Goal: Task Accomplishment & Management: Complete application form

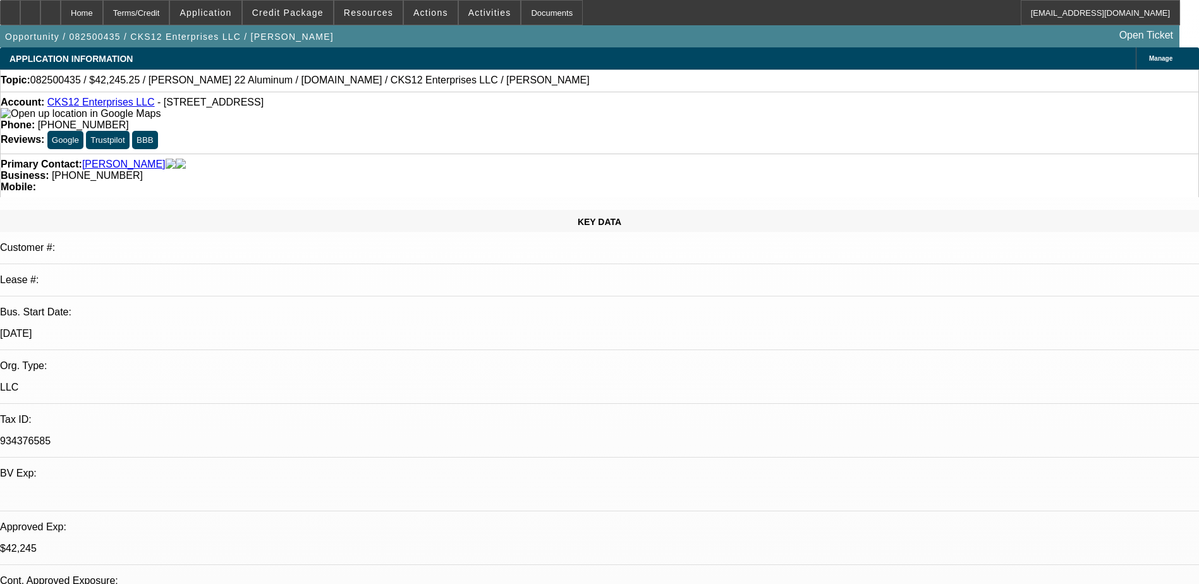
select select "0"
select select "2"
select select "0.1"
select select "4"
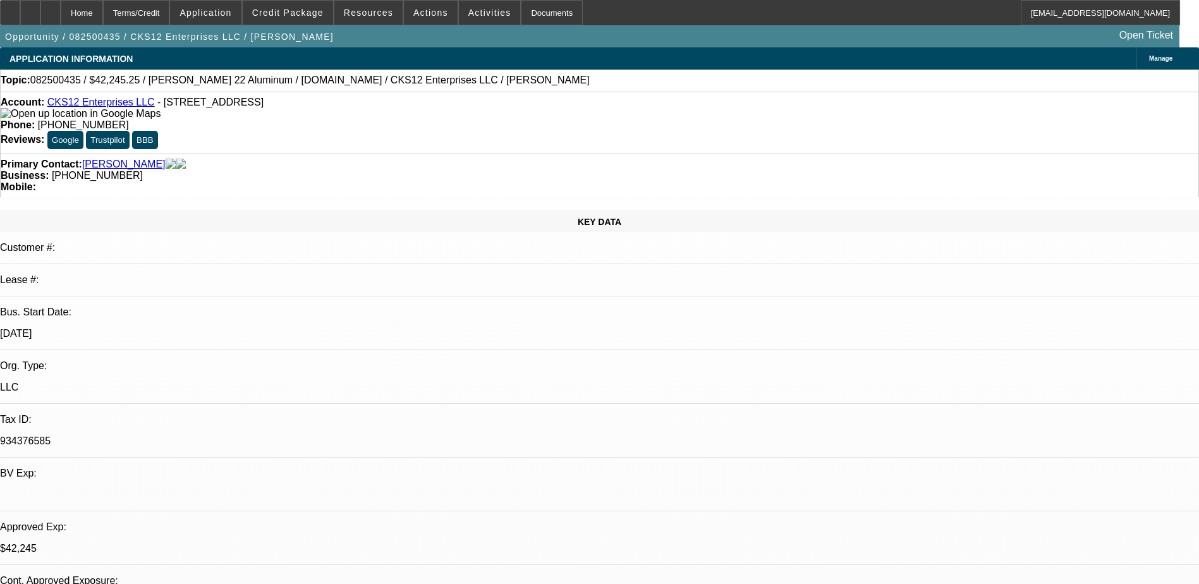
select select "0"
select select "2"
select select "0.1"
select select "4"
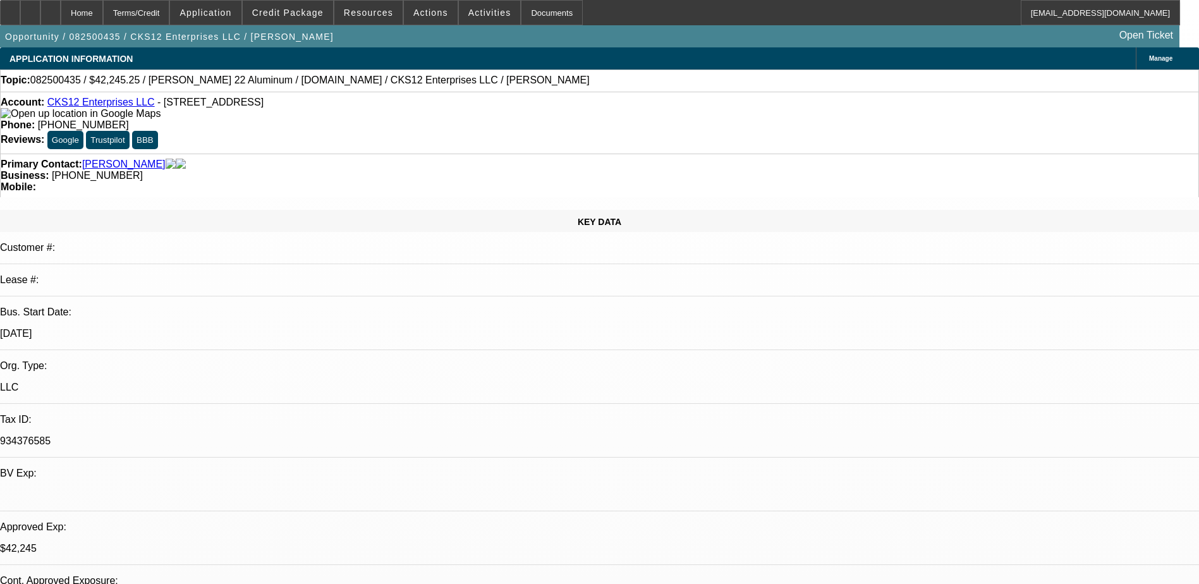
select select "0"
select select "2"
select select "0.1"
select select "4"
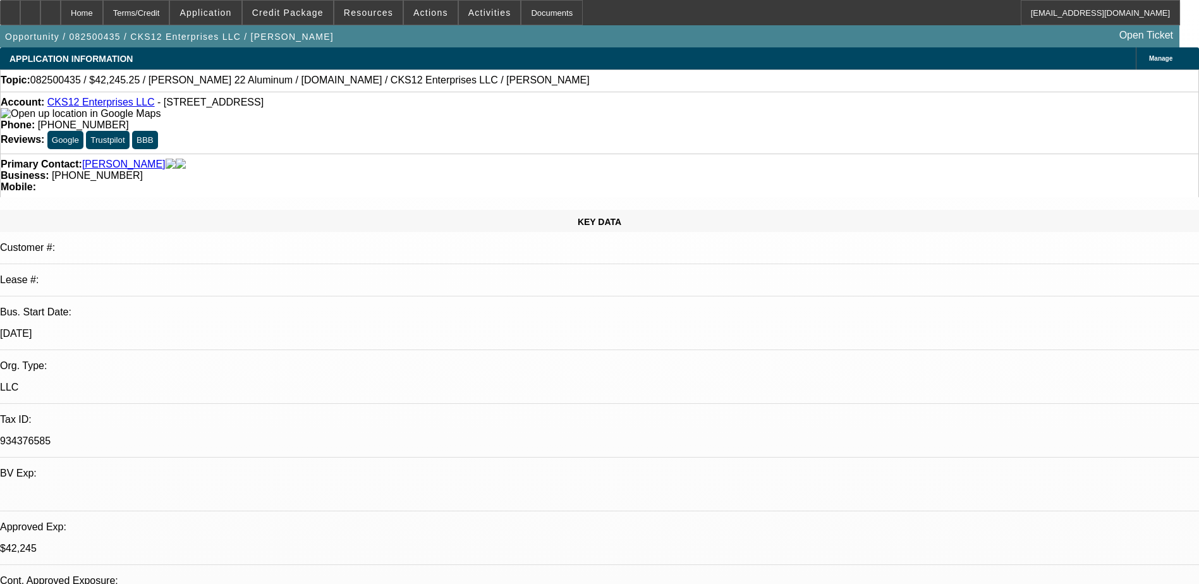
select select "0"
select select "3"
select select "0.1"
select select "4"
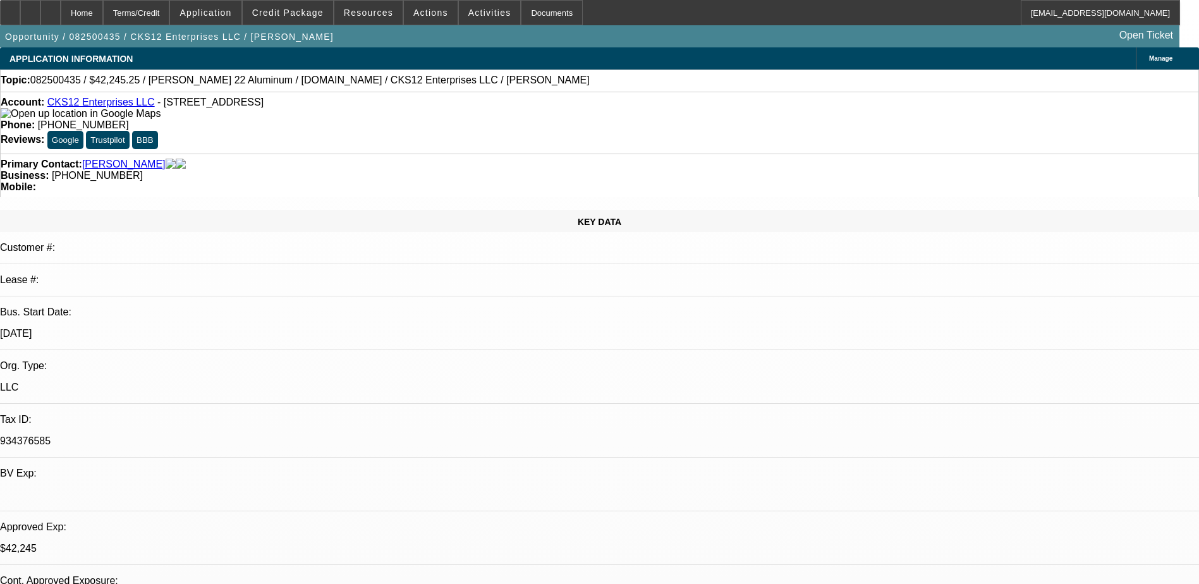
scroll to position [2087, 0]
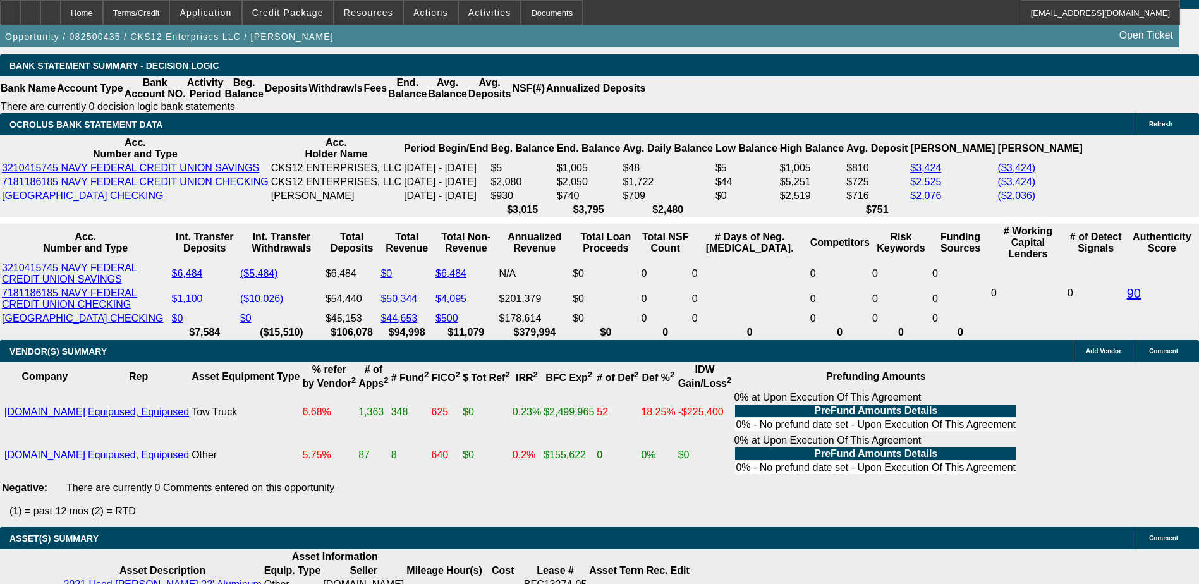
scroll to position [126, 0]
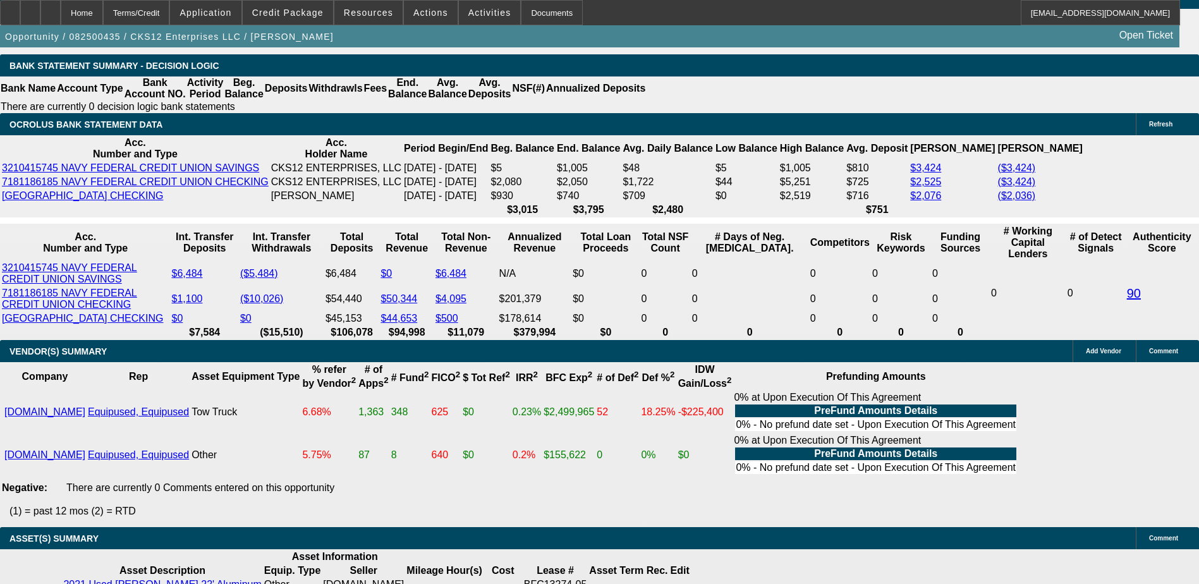
scroll to position [0, 0]
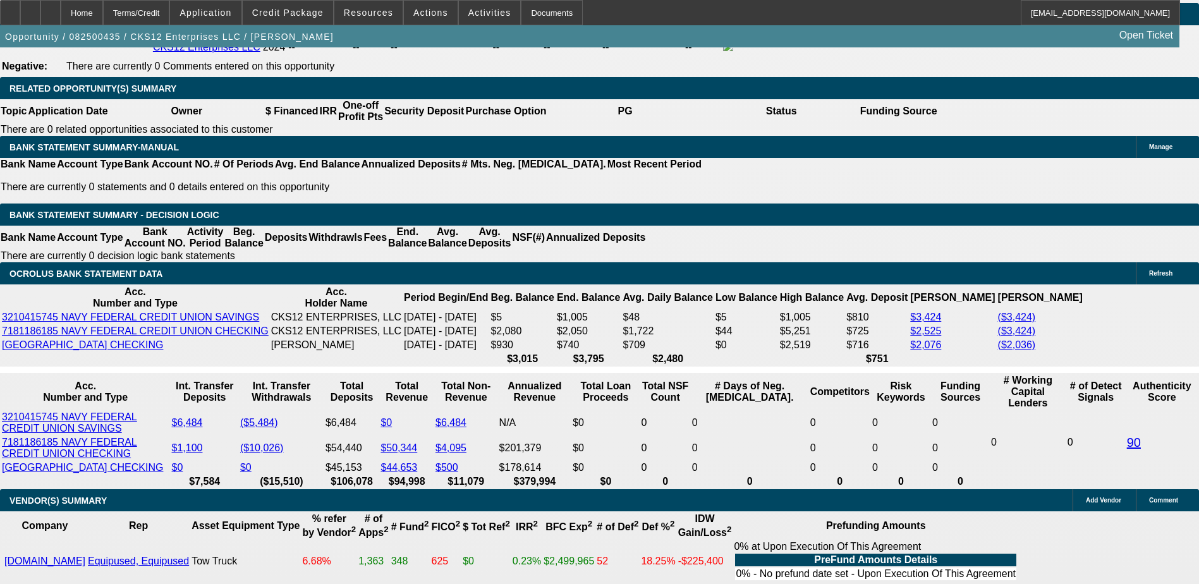
scroll to position [2023, 0]
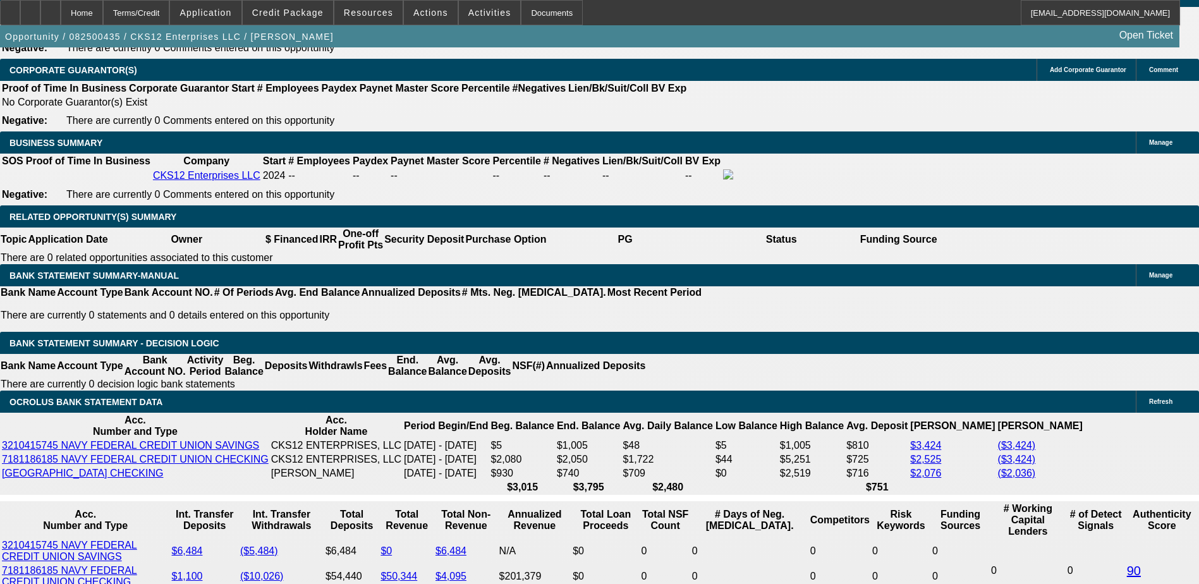
scroll to position [2087, 0]
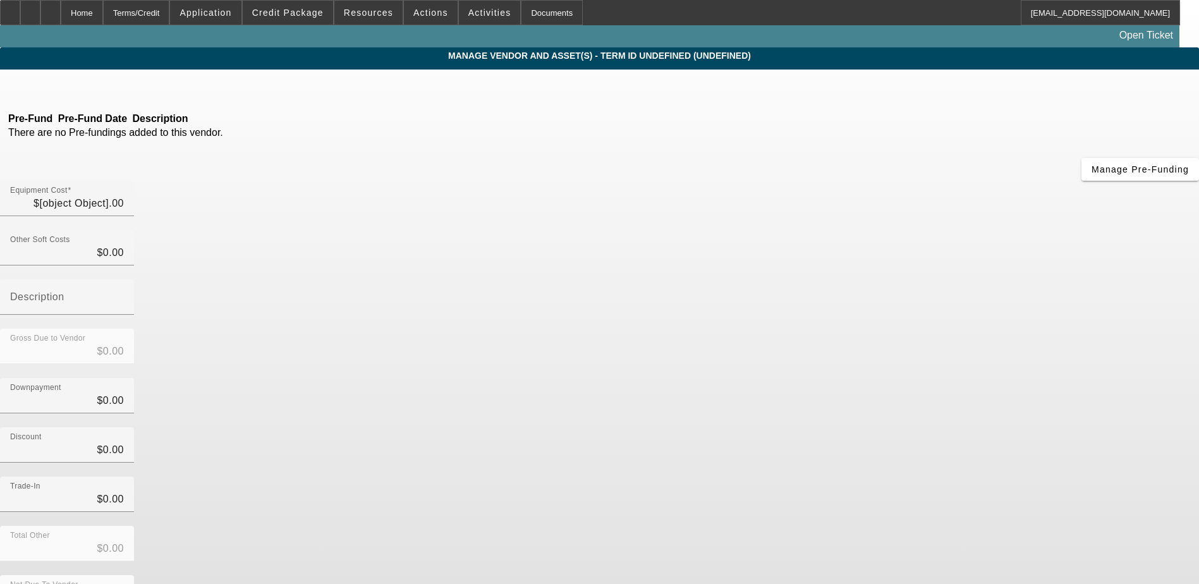
type input "$49,000.00"
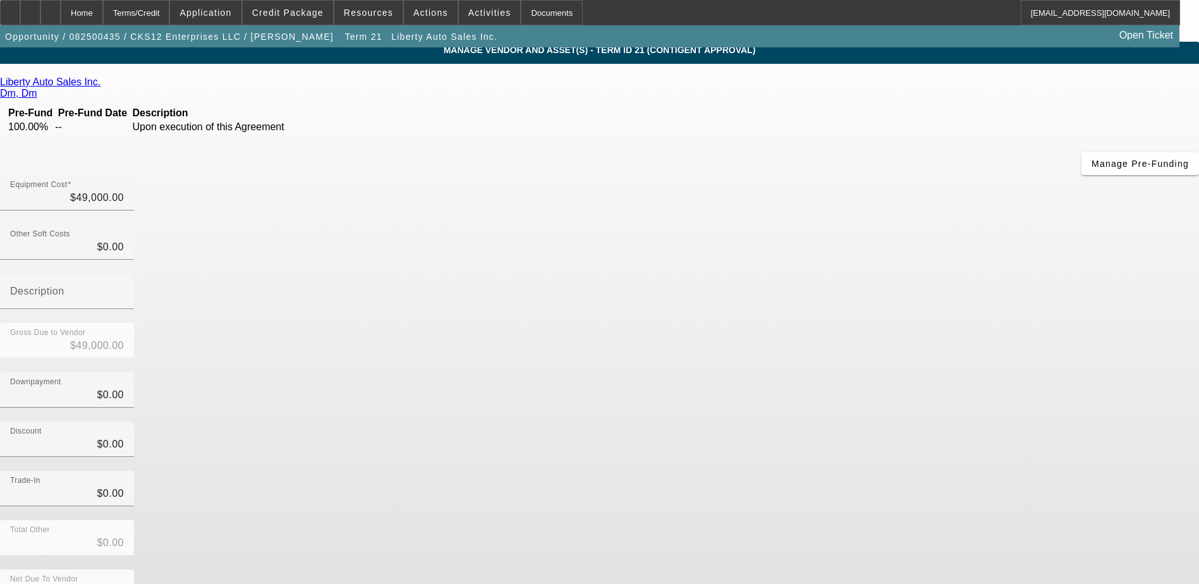
scroll to position [9, 0]
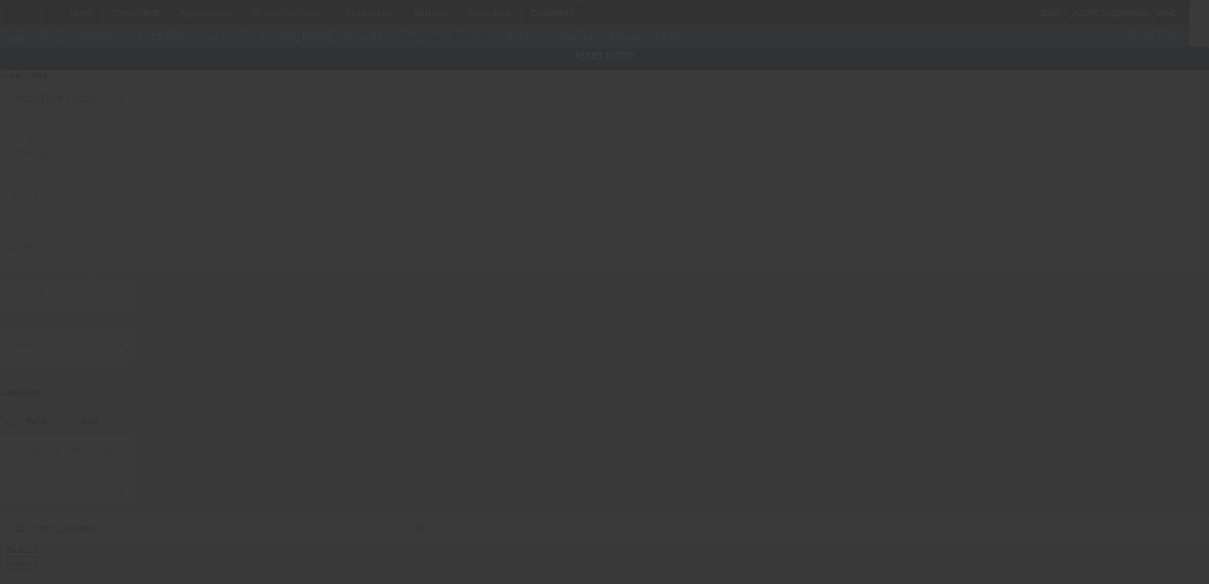
type input "[US_VEHICLE_IDENTIFICATION_NUMBER]"
type input "Chevrolet"
type input "Silverado 6500HD"
radio input "true"
type input "[STREET_ADDRESS]"
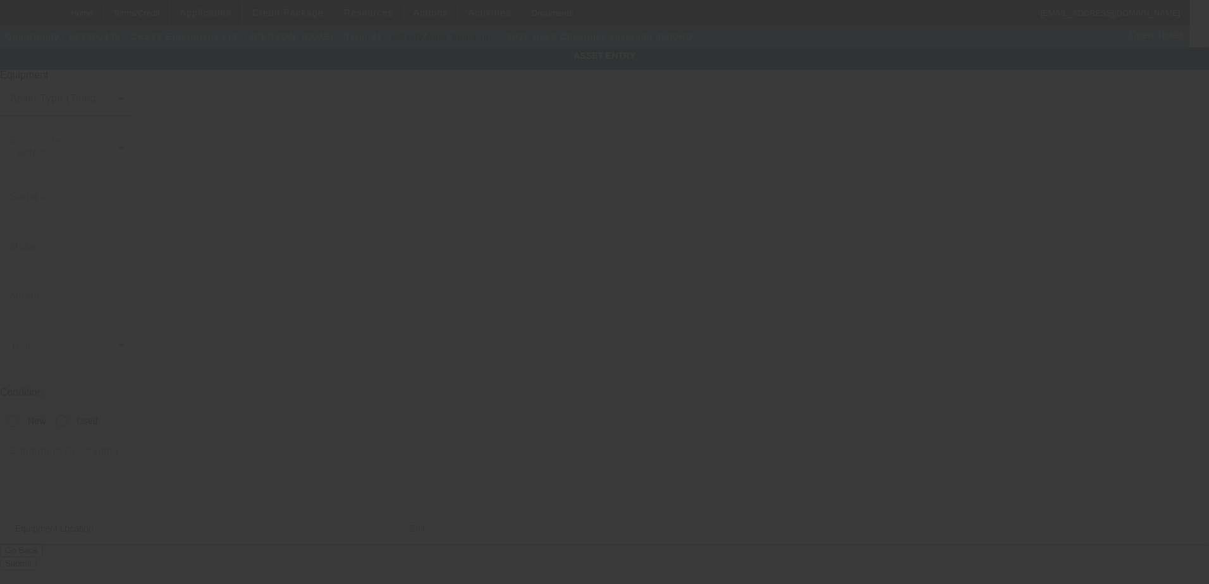
type input "[GEOGRAPHIC_DATA]"
type input "30315"
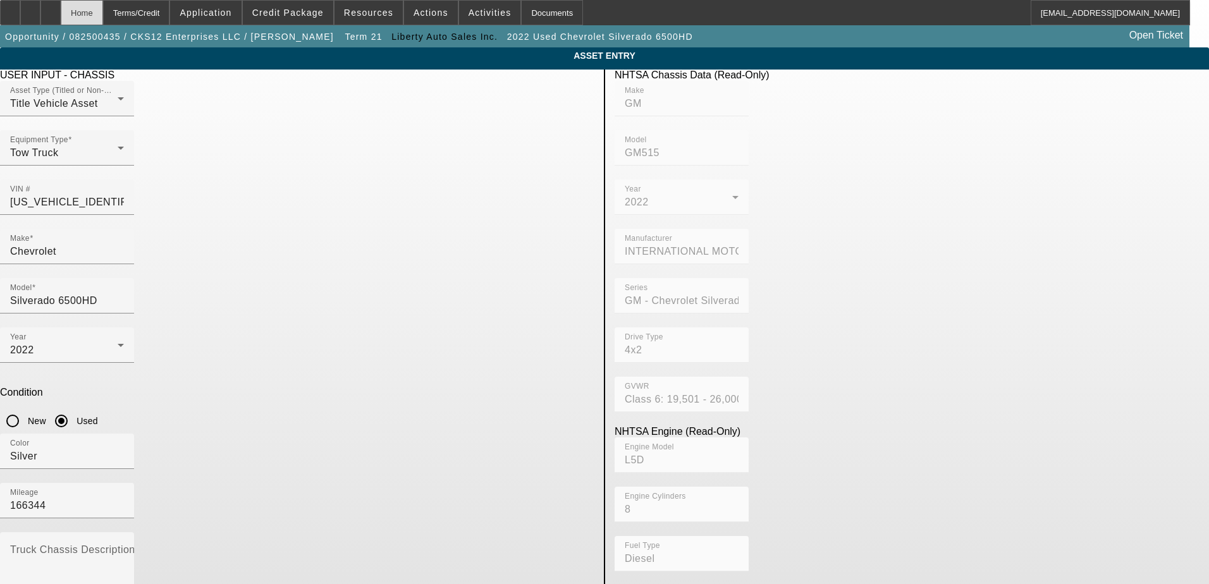
click at [103, 13] on div "Home" at bounding box center [82, 12] width 42 height 25
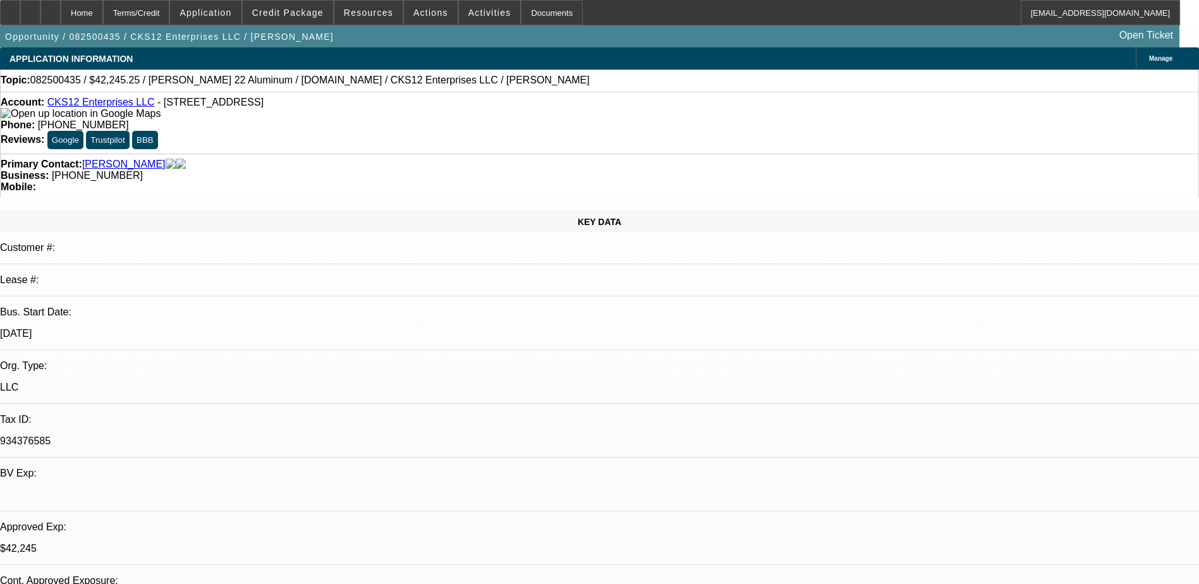
select select "0"
select select "2"
select select "0.1"
select select "4"
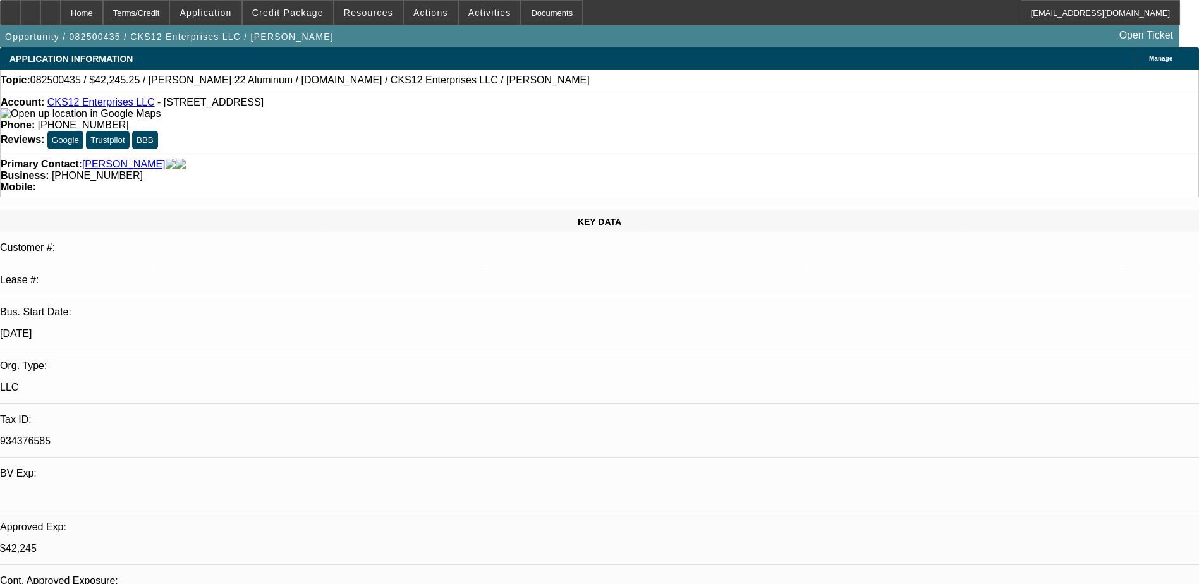
select select "0"
select select "2"
select select "0.1"
select select "4"
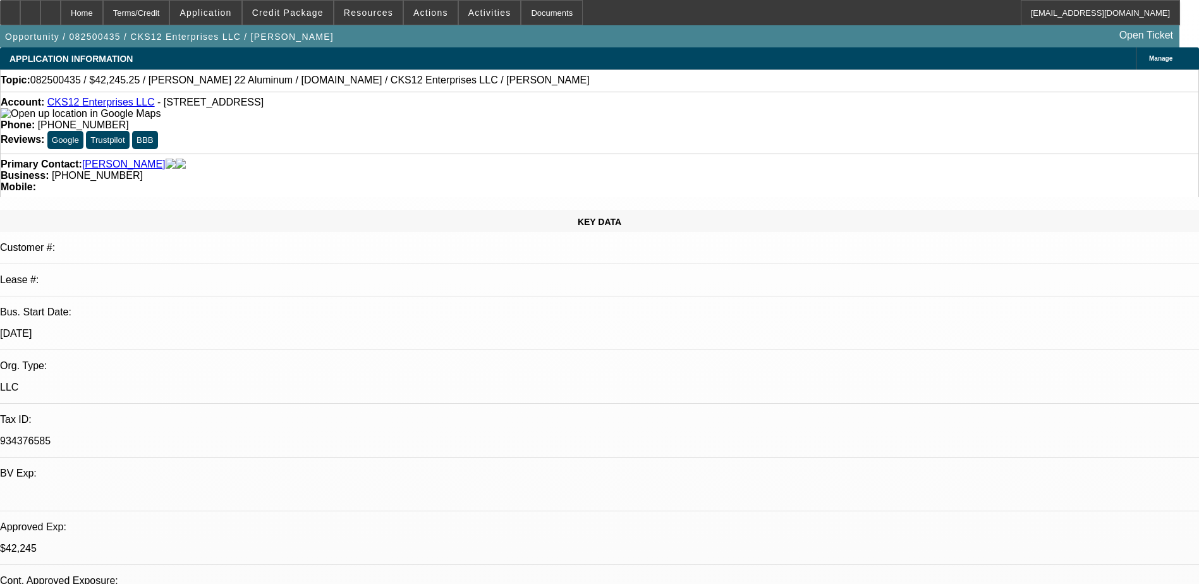
select select "0"
select select "2"
select select "0.1"
select select "4"
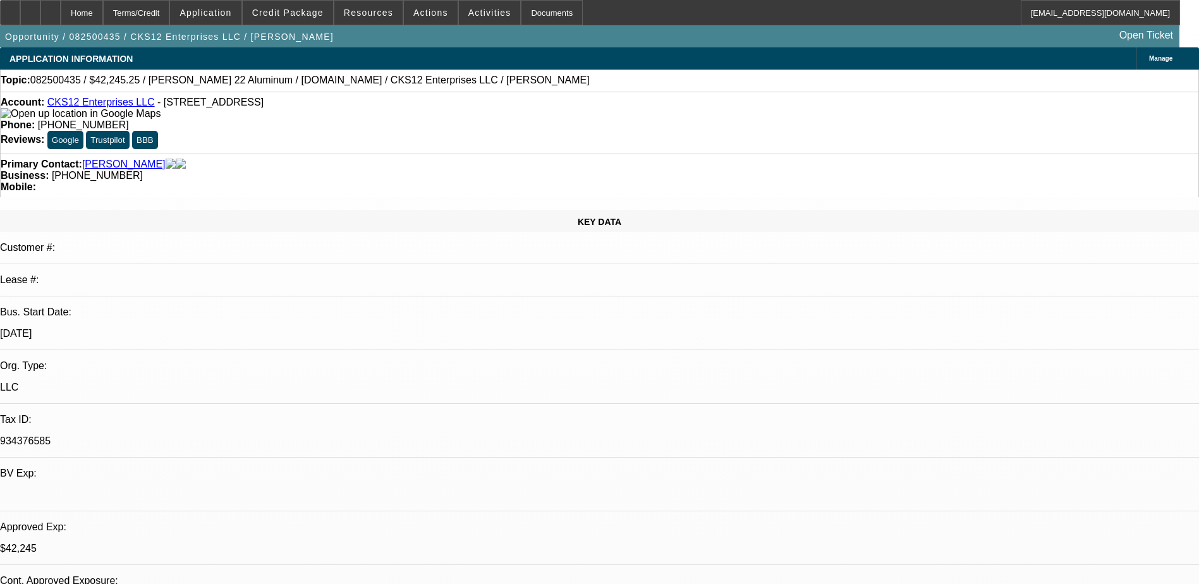
select select "0"
select select "3"
select select "0.1"
select select "4"
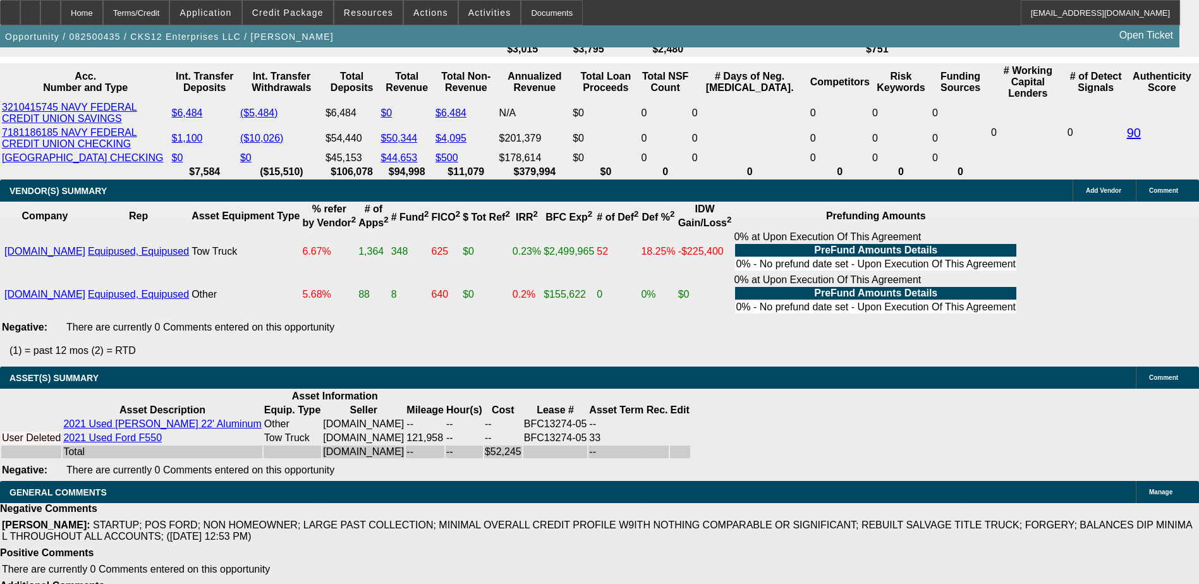
scroll to position [2403, 0]
